Goal: Task Accomplishment & Management: Use online tool/utility

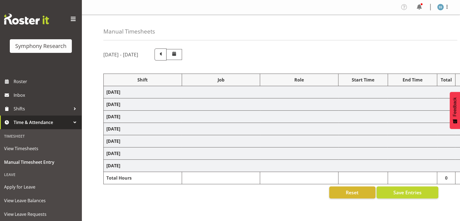
select select "26078"
select select "9426"
select select "47"
select select "26078"
select select "9636"
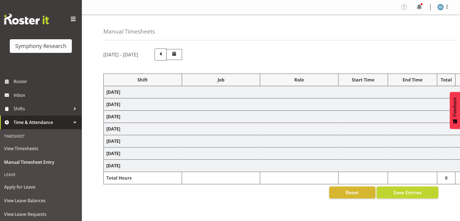
select select "26078"
select select "9426"
select select "47"
select select "26078"
select select "9636"
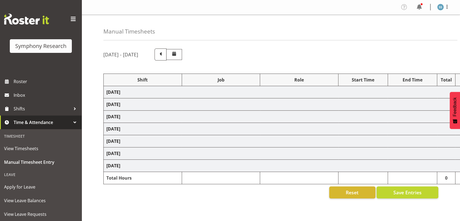
select select "70711"
select select "9426"
select select "47"
select select "26078"
select select "9636"
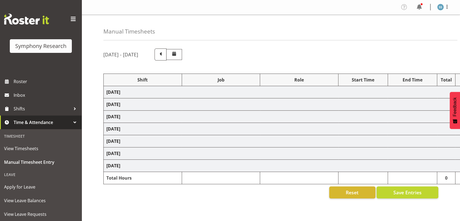
select select "47"
select select "26078"
select select "9636"
select select "47"
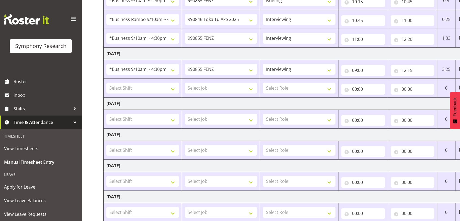
scroll to position [158, 0]
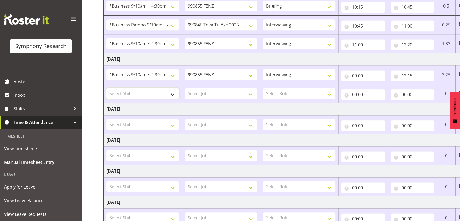
click at [174, 93] on select "Select Shift !!Project Briefing (Job to be assigned) !!Weekend Residential (Ros…" at bounding box center [142, 93] width 73 height 11
select select "48116"
click at [106, 88] on select "Select Shift !!Project Briefing (Job to be assigned) !!Weekend Residential (Ros…" at bounding box center [142, 93] width 73 height 11
click at [253, 92] on select "Select Job 550060 IF Admin 553492 World Poll Aus Wave 2 Main 2025 553493 World …" at bounding box center [221, 93] width 73 height 11
select select "10536"
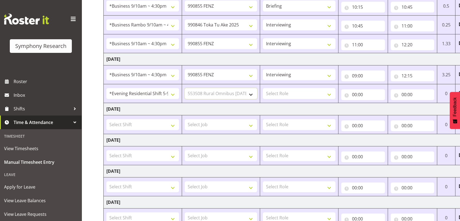
click at [185, 88] on select "Select Job 550060 IF Admin 553492 World Poll Aus Wave 2 Main 2025 553493 World …" at bounding box center [221, 93] width 73 height 11
click at [330, 93] on select "Select Role Briefing Interviewing" at bounding box center [299, 93] width 73 height 11
select select "47"
click at [263, 88] on select "Select Role Briefing Interviewing" at bounding box center [299, 93] width 73 height 11
click at [355, 94] on input "00:00" at bounding box center [363, 94] width 44 height 11
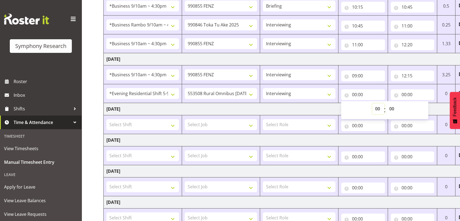
click at [374, 106] on select "00 01 02 03 04 05 06 07 08 09 10 11 12 13 14 15 16 17 18 19 20 21 22 23" at bounding box center [378, 108] width 12 height 11
select select "17"
click at [372, 103] on select "00 01 02 03 04 05 06 07 08 09 10 11 12 13 14 15 16 17 18 19 20 21 22 23" at bounding box center [378, 108] width 12 height 11
type input "17:00"
click at [327, 92] on select "Briefing Interviewing" at bounding box center [299, 93] width 73 height 11
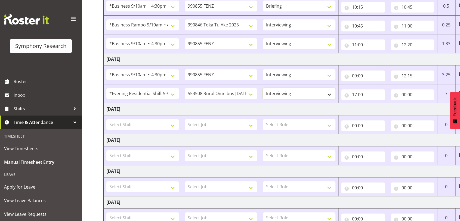
select select "297"
click at [263, 88] on select "Briefing Interviewing" at bounding box center [299, 93] width 73 height 11
click at [69, 17] on span at bounding box center [73, 19] width 9 height 9
